Goal: Transaction & Acquisition: Book appointment/travel/reservation

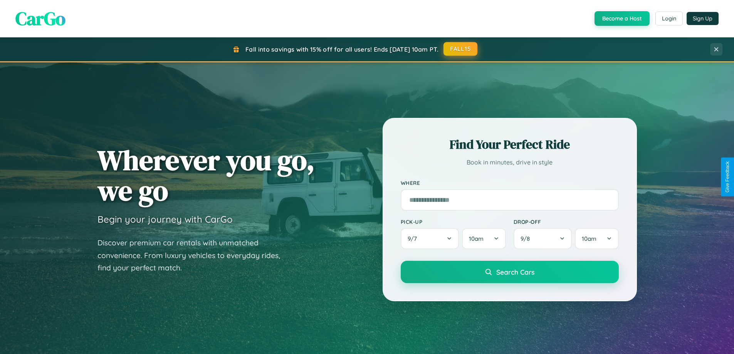
click at [461, 49] on button "FALL15" at bounding box center [461, 49] width 34 height 14
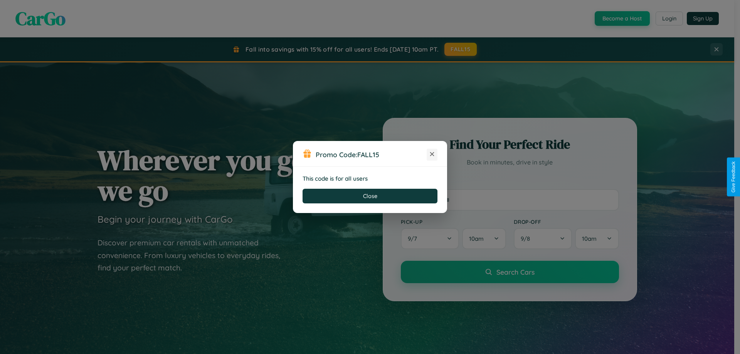
click at [432, 155] on icon at bounding box center [432, 154] width 8 height 8
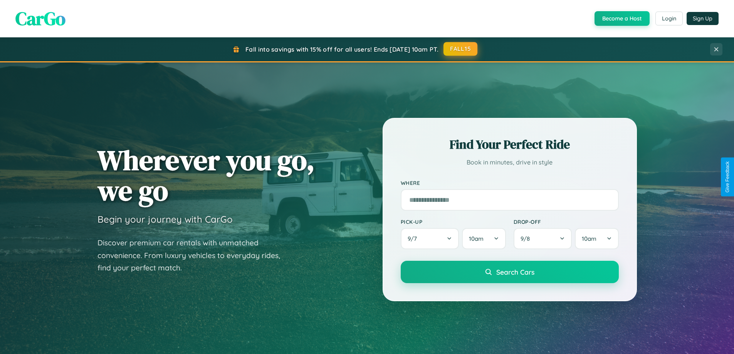
click at [461, 49] on button "FALL15" at bounding box center [461, 49] width 34 height 14
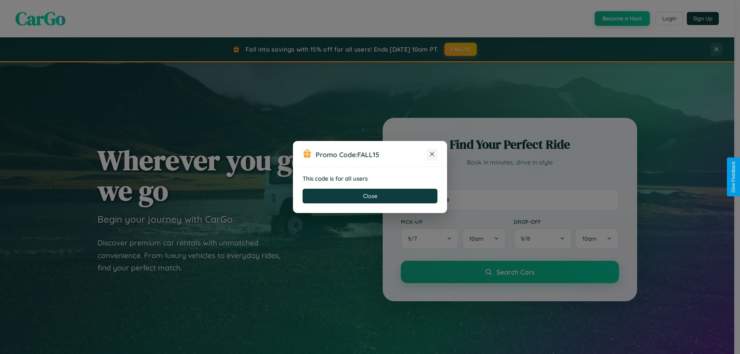
click at [432, 155] on icon at bounding box center [432, 154] width 8 height 8
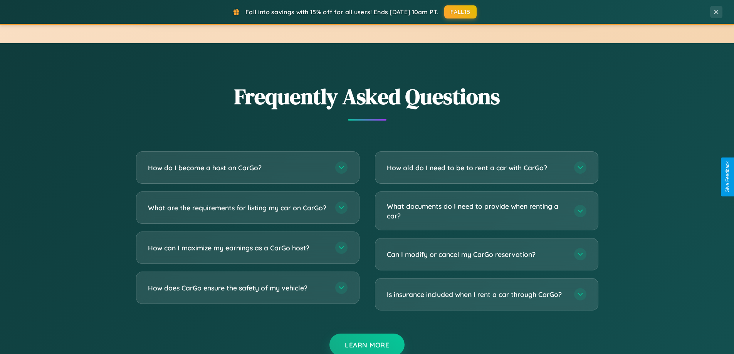
scroll to position [1484, 0]
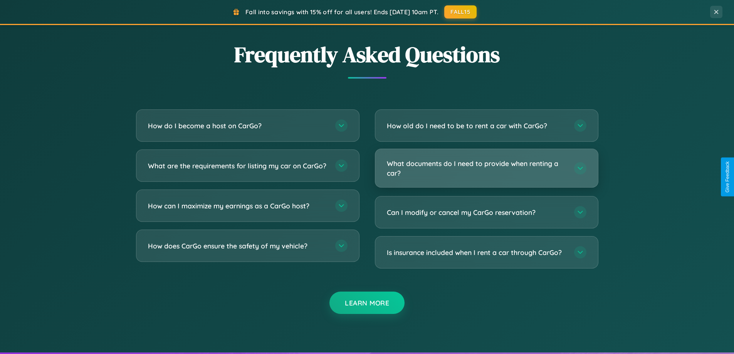
click at [487, 168] on h3 "What documents do I need to provide when renting a car?" at bounding box center [477, 168] width 180 height 19
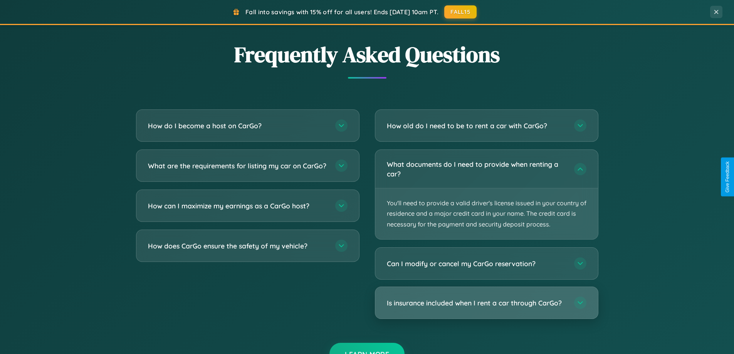
click at [487, 303] on h3 "Is insurance included when I rent a car through CarGo?" at bounding box center [477, 303] width 180 height 10
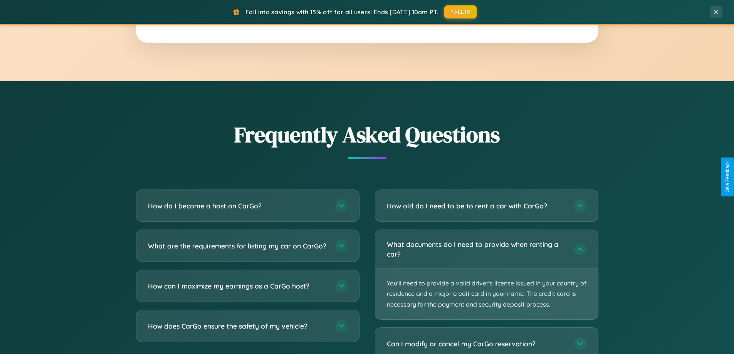
scroll to position [1239, 0]
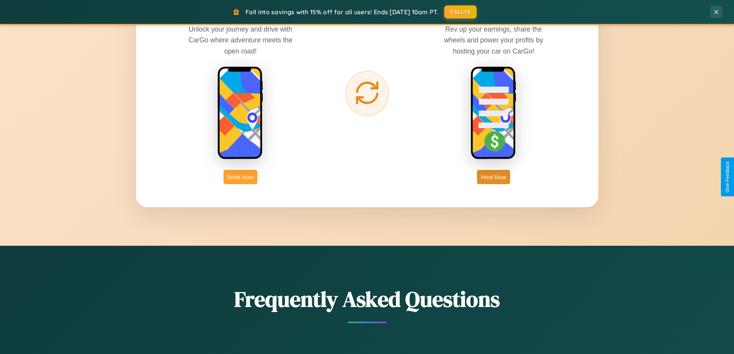
click at [241, 177] on button "Book Now" at bounding box center [241, 177] width 34 height 14
